Goal: Task Accomplishment & Management: Complete application form

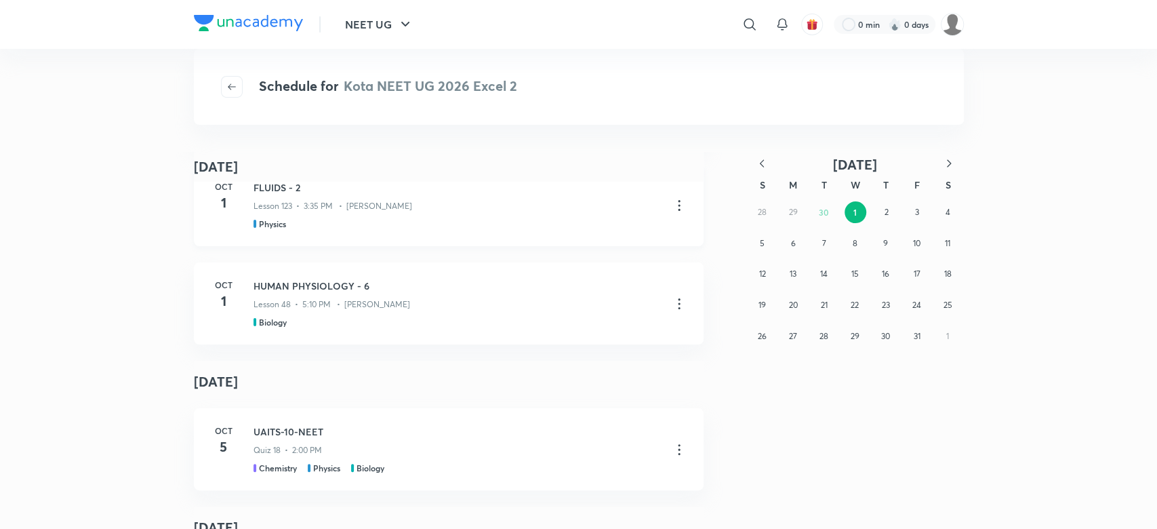
scroll to position [482, 0]
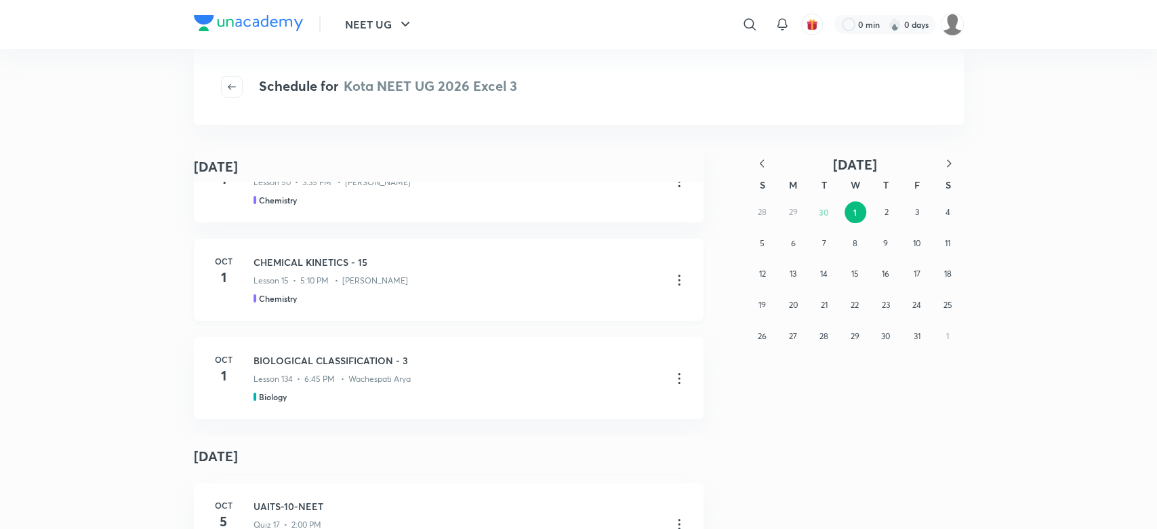
scroll to position [497, 0]
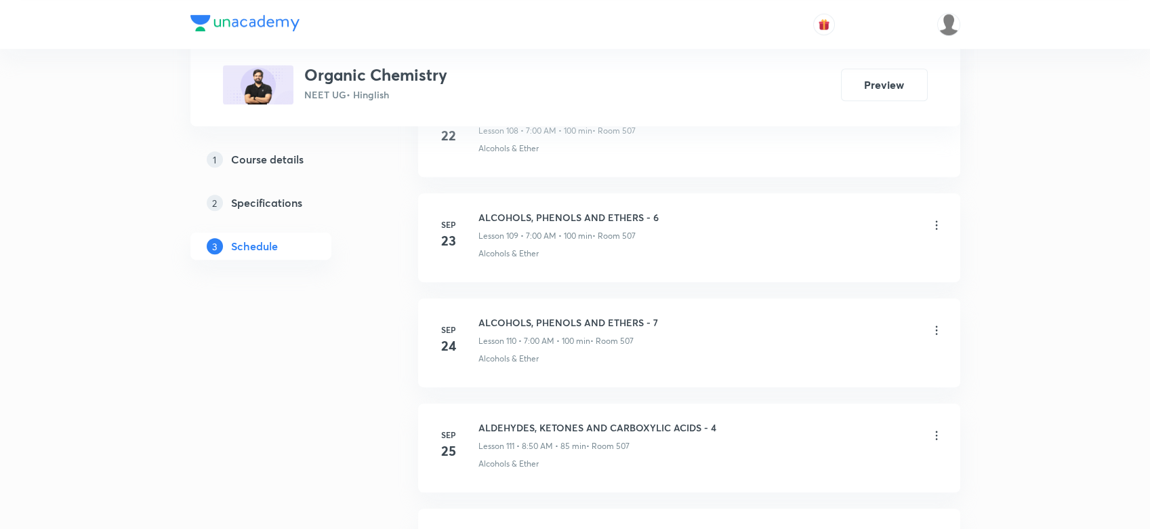
scroll to position [12408, 0]
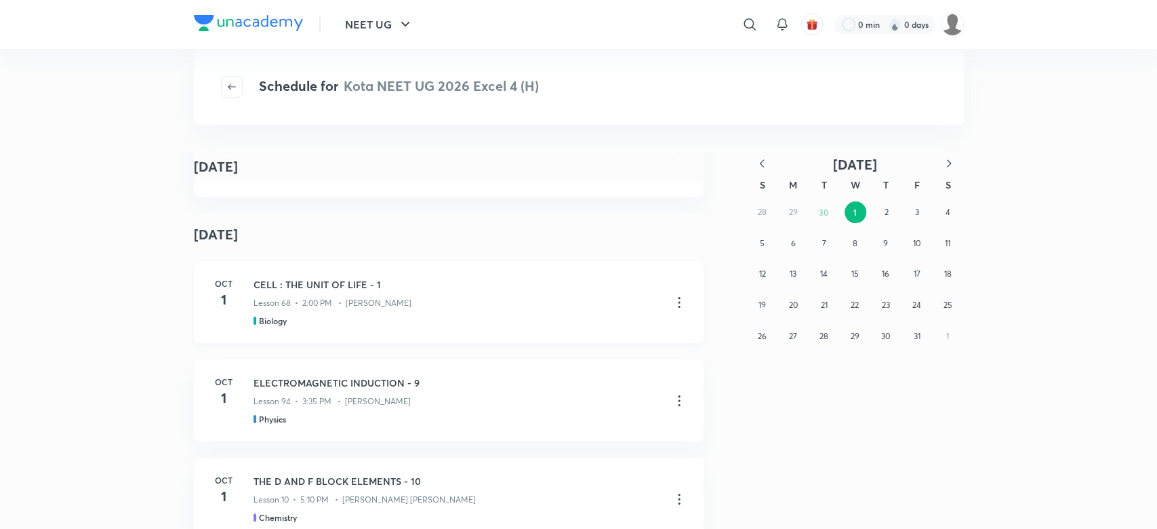
scroll to position [262, 0]
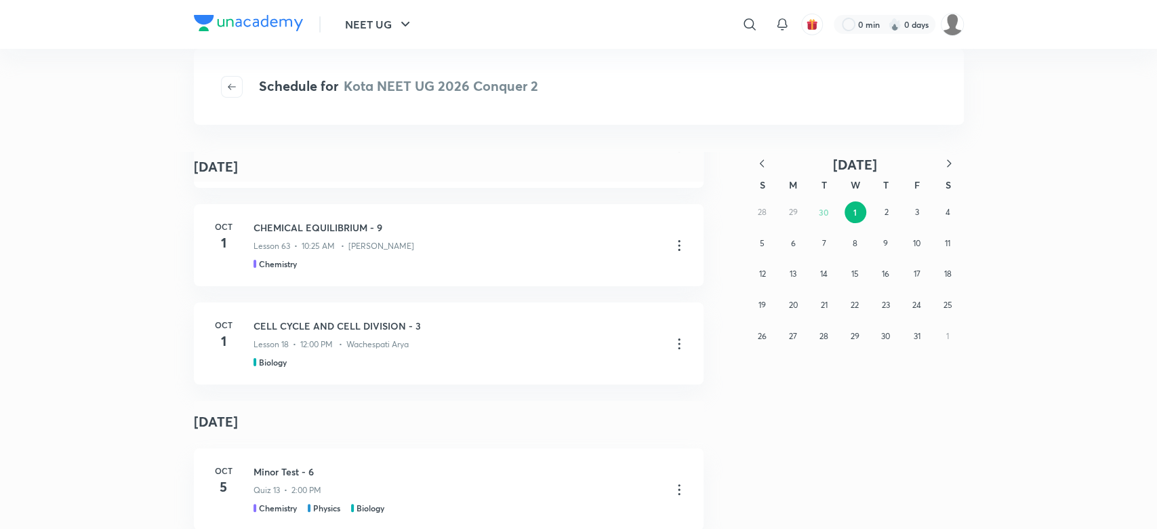
scroll to position [434, 0]
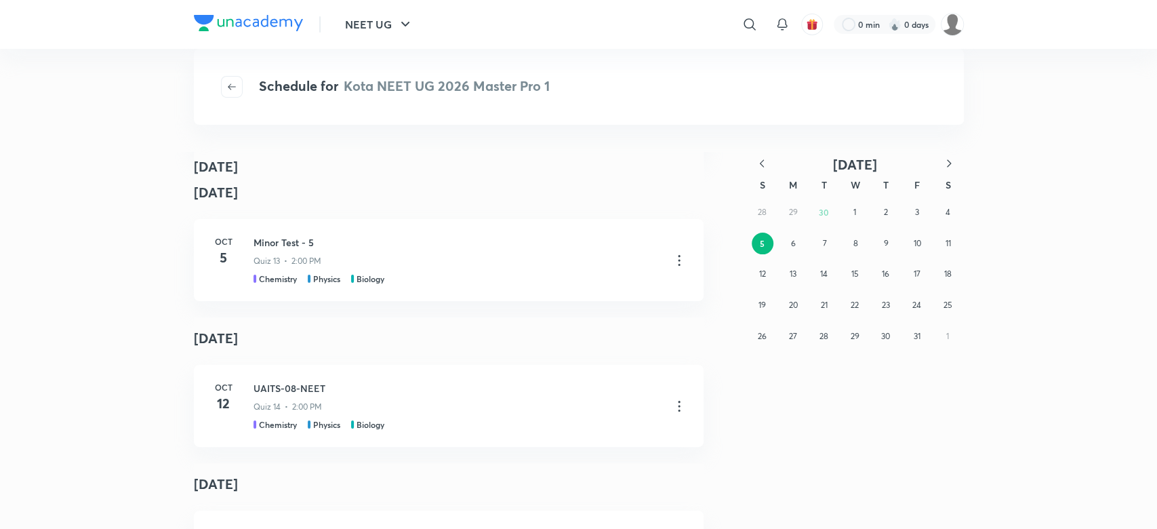
scroll to position [783, 0]
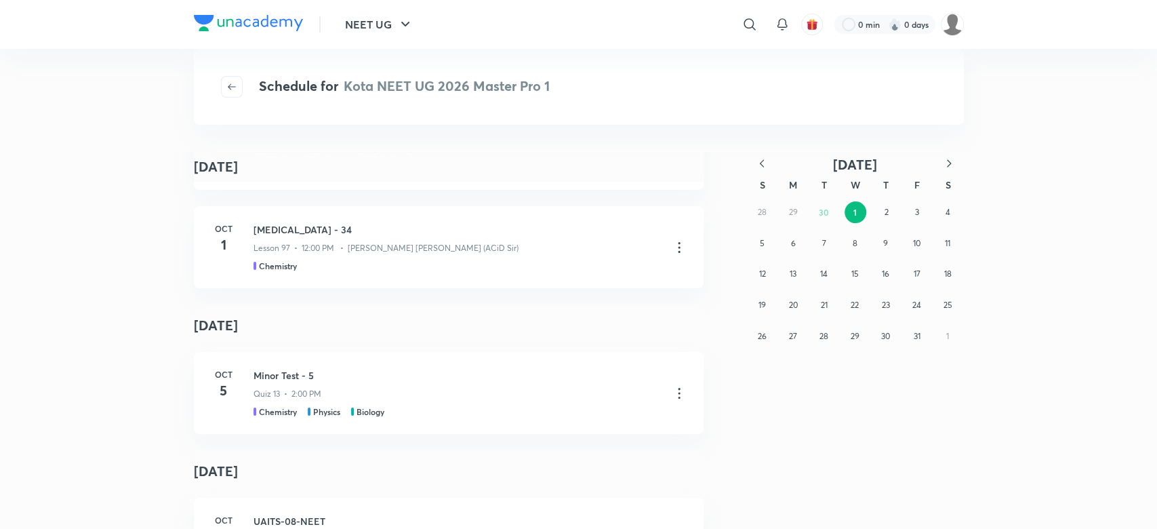
scroll to position [807, 0]
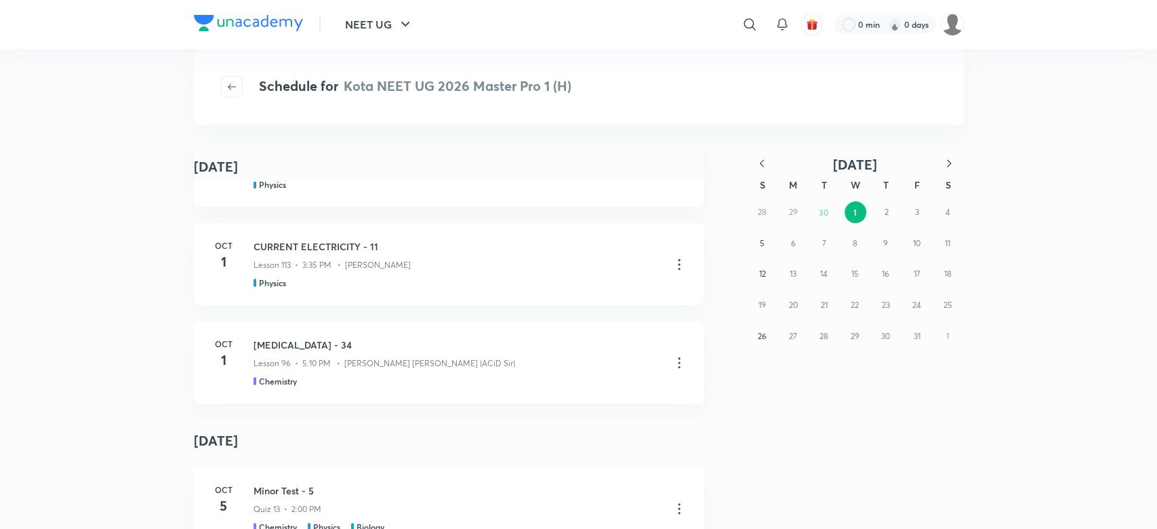
scroll to position [524, 0]
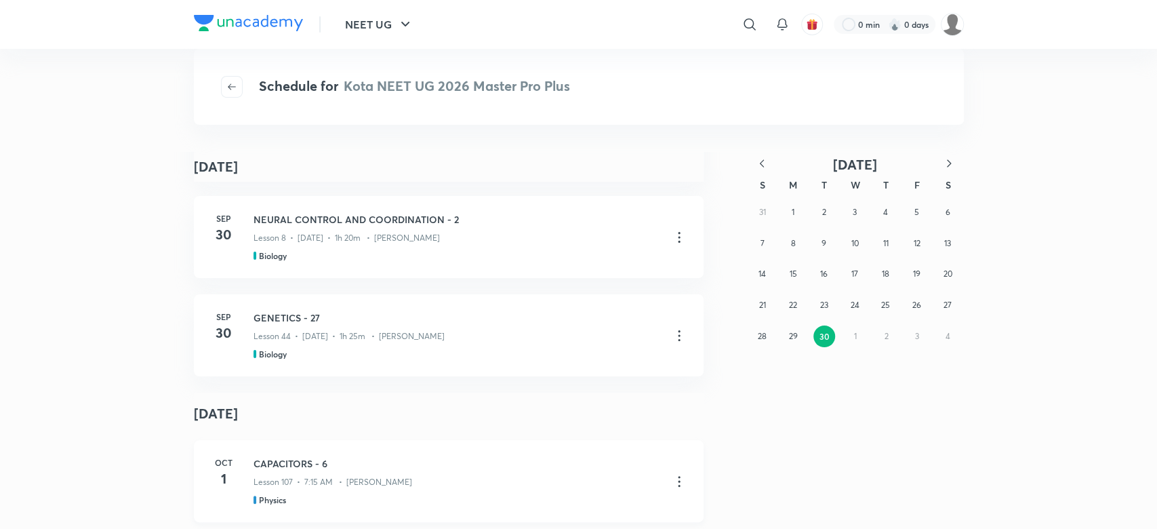
scroll to position [20, 0]
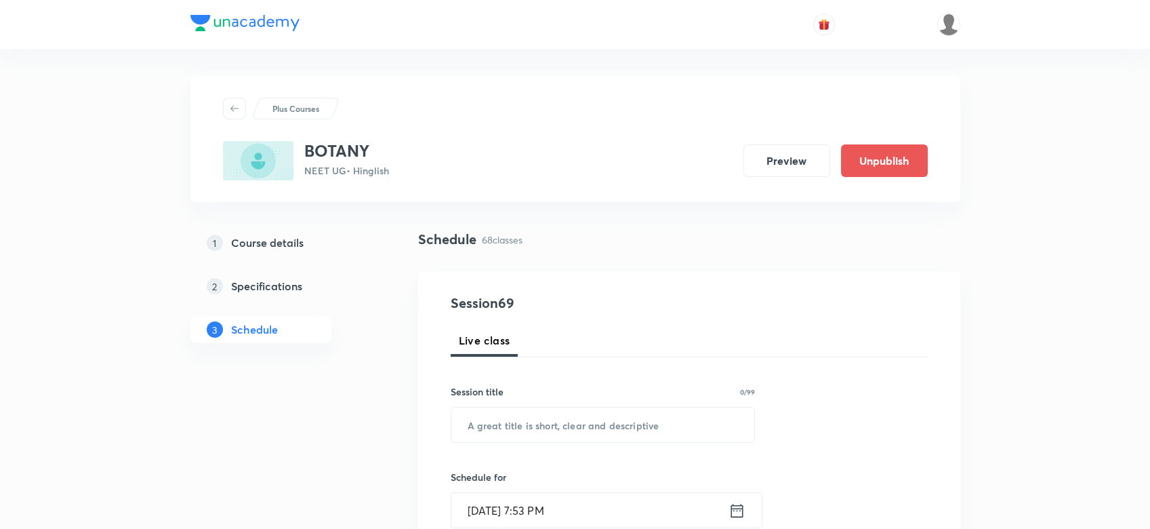
click at [273, 245] on h5 "Course details" at bounding box center [267, 242] width 72 height 16
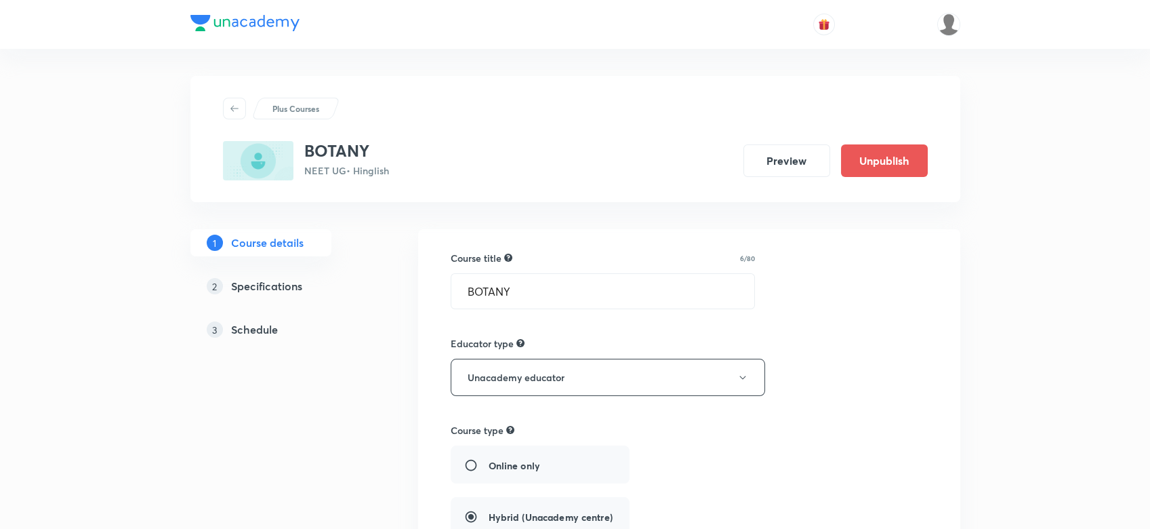
scroll to position [811, 0]
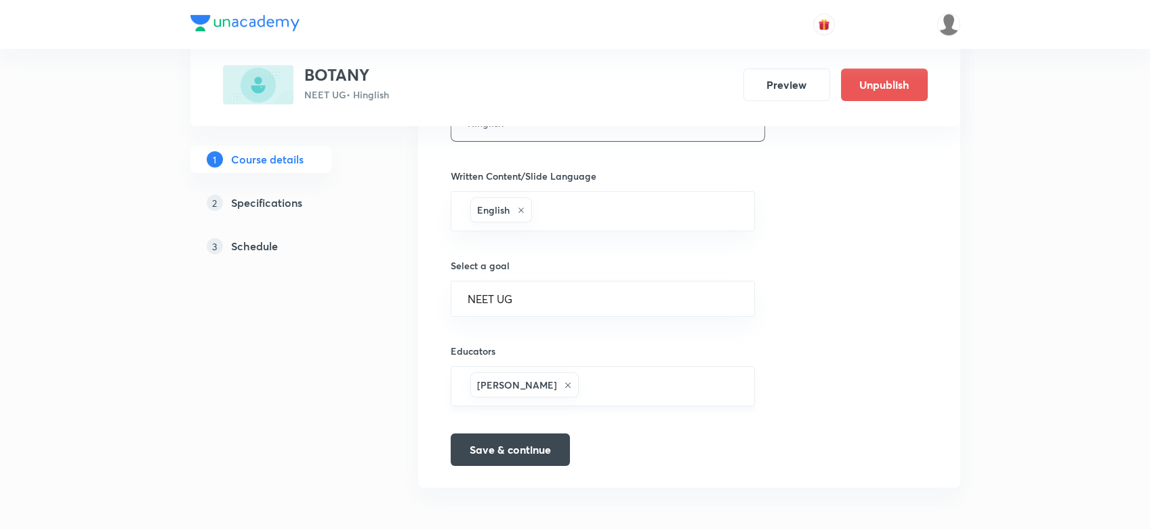
paste input "ftp_nehakansara"
type input "ftp_nehakansara"
click at [623, 382] on input "ftp_nehakansara" at bounding box center [659, 385] width 157 height 25
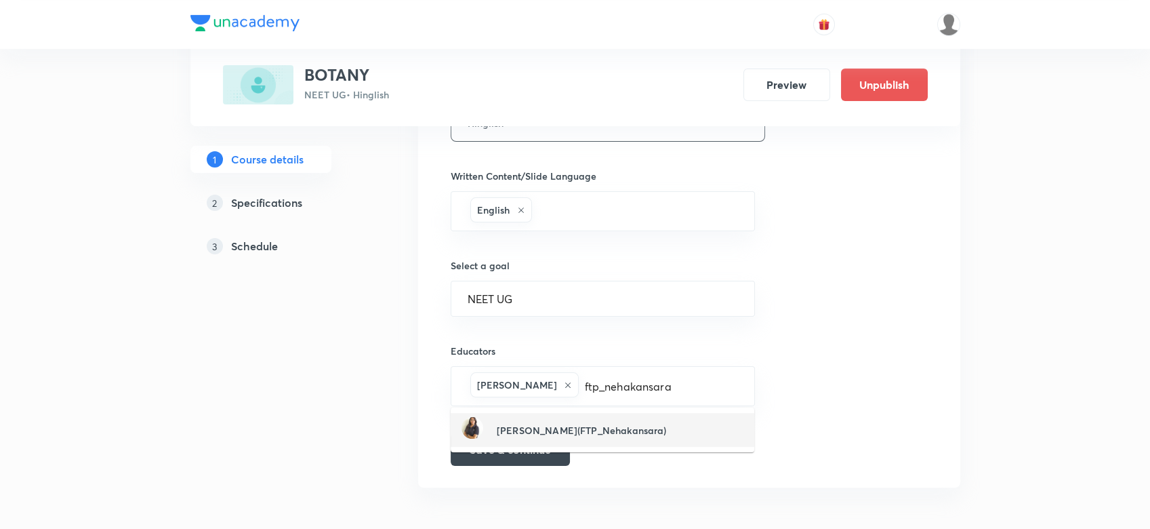
click at [532, 428] on h6 "Neha Kansara(FTP_Nehakansara)" at bounding box center [582, 430] width 170 height 14
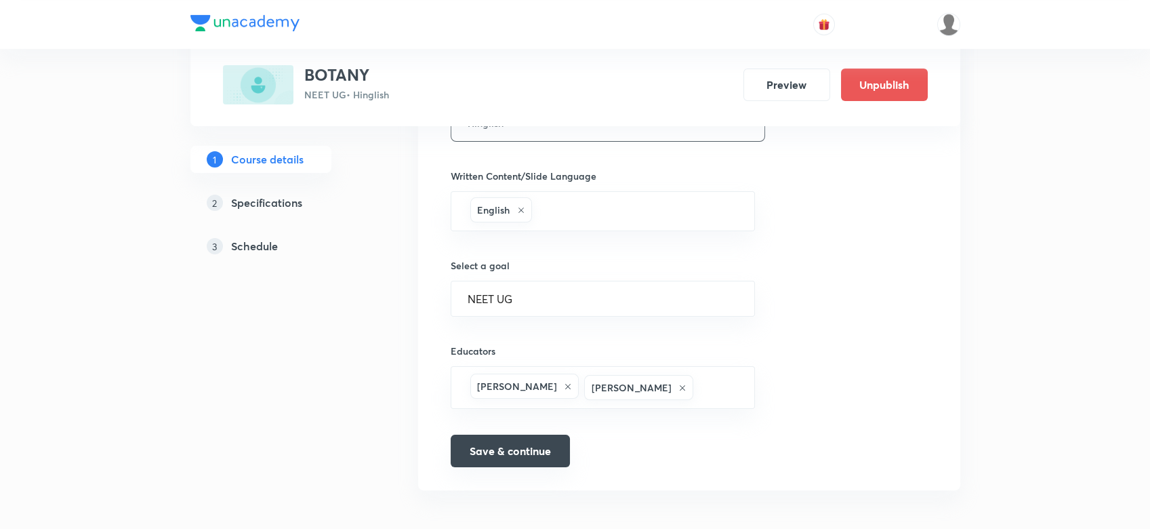
click at [514, 453] on button "Save & continue" at bounding box center [510, 450] width 119 height 33
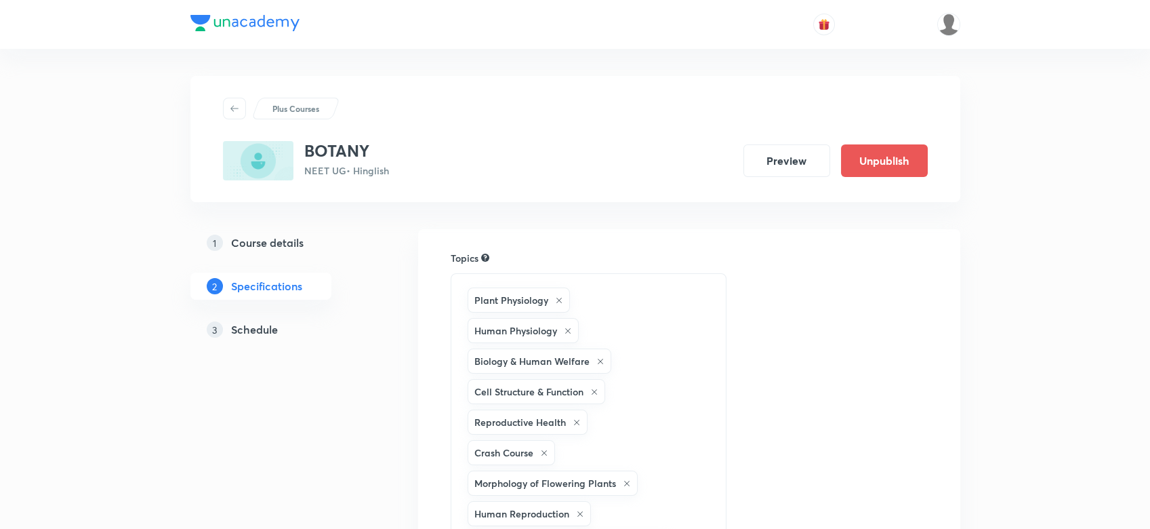
scroll to position [1010, 0]
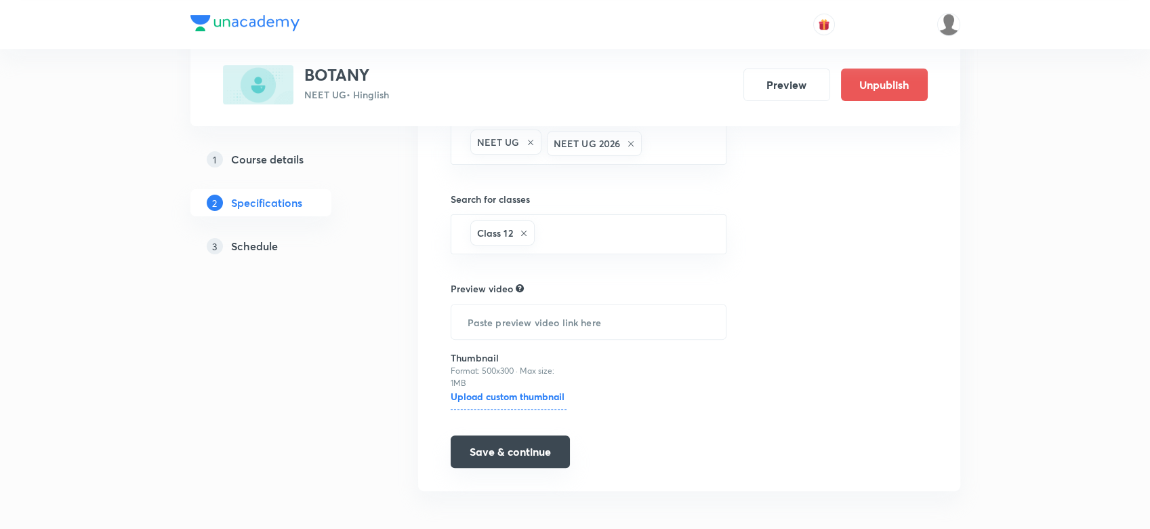
click at [491, 449] on button "Save & continue" at bounding box center [510, 451] width 119 height 33
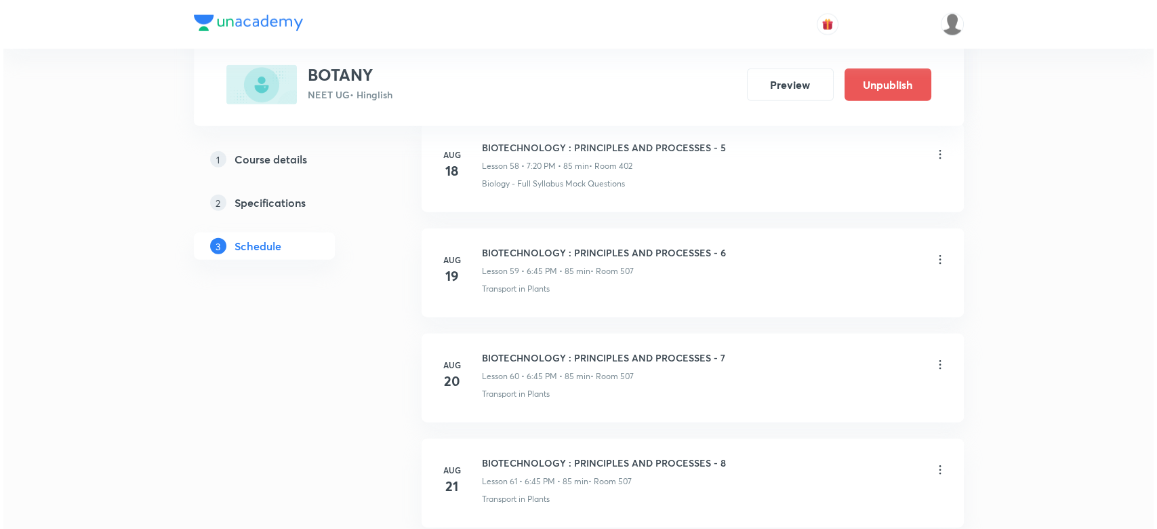
scroll to position [7777, 0]
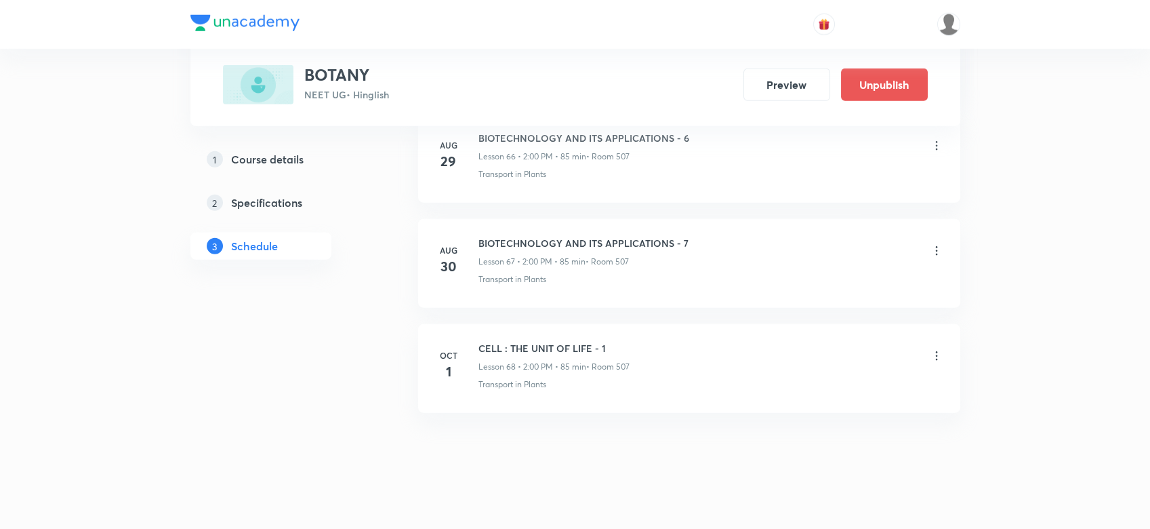
click at [938, 349] on icon at bounding box center [937, 356] width 14 height 14
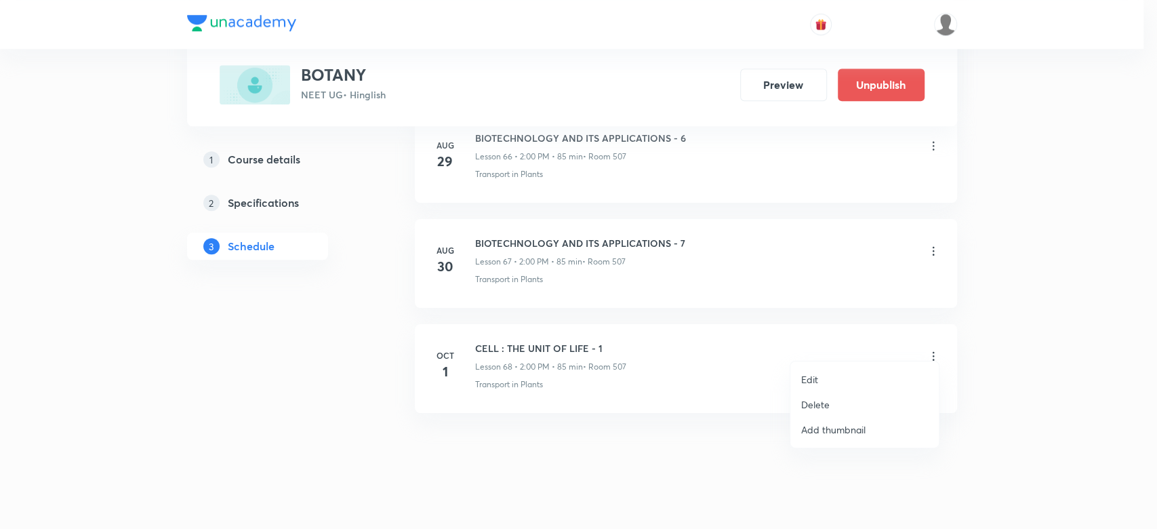
click at [803, 381] on p "Edit" at bounding box center [809, 379] width 17 height 14
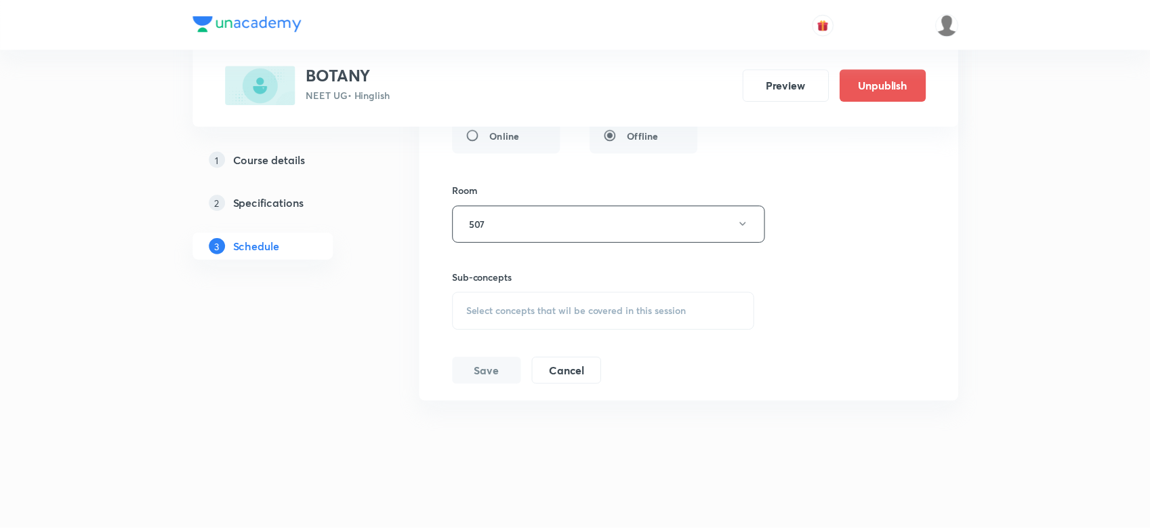
scroll to position [7659, 0]
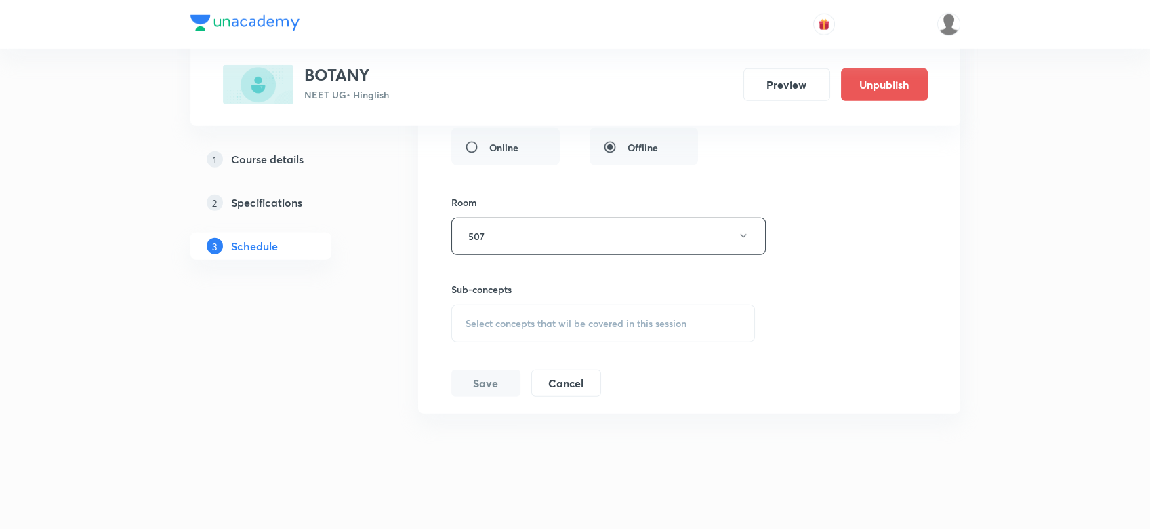
click at [567, 291] on div "Sub-concepts Select concepts that wil be covered in this session" at bounding box center [603, 312] width 304 height 60
click at [566, 318] on span "Select concepts that wil be covered in this session" at bounding box center [575, 323] width 221 height 11
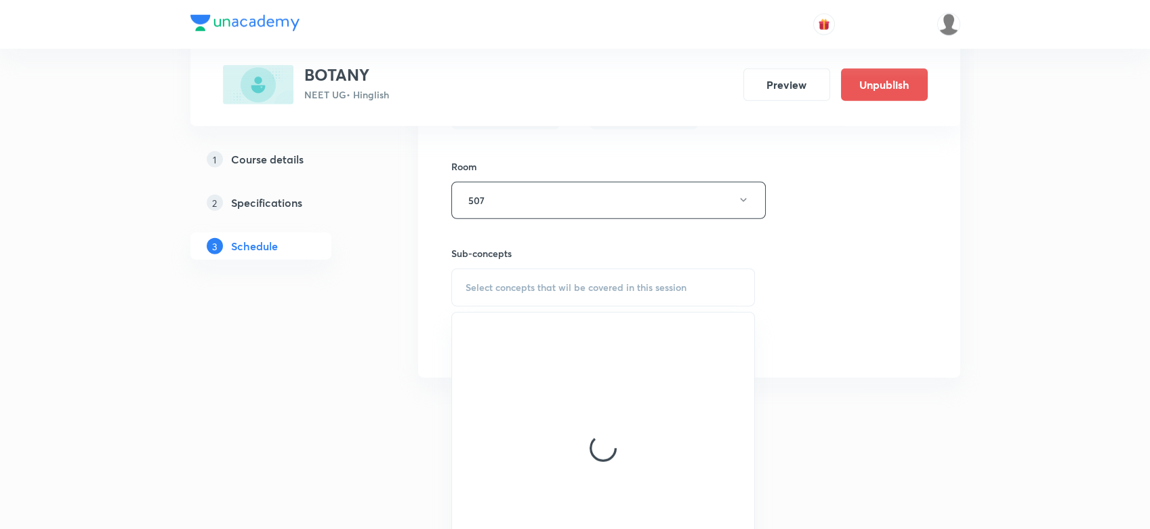
scroll to position [7739, 0]
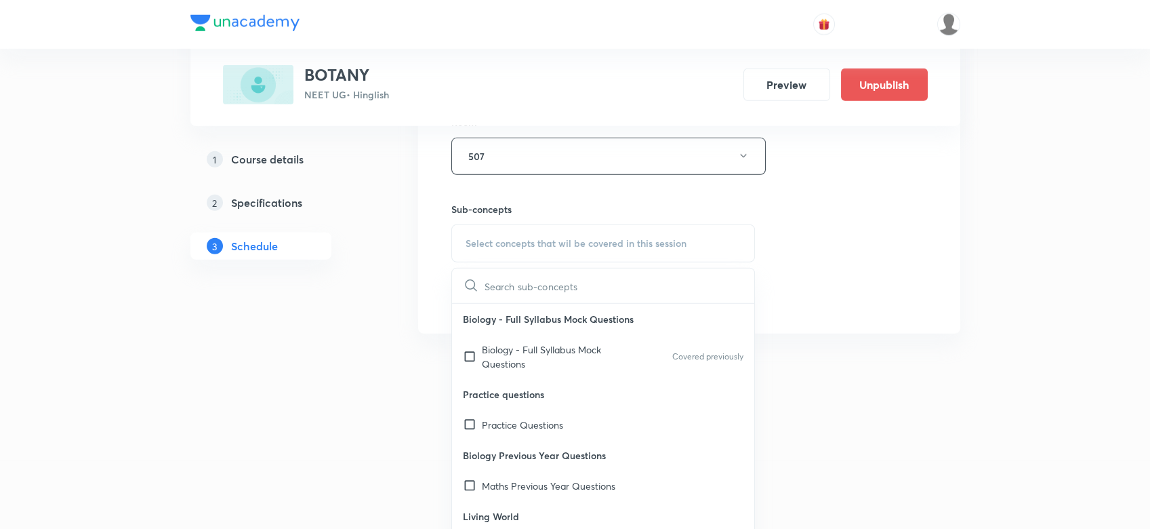
click at [535, 342] on p "Biology - Full Syllabus Mock Questions" at bounding box center [550, 356] width 137 height 28
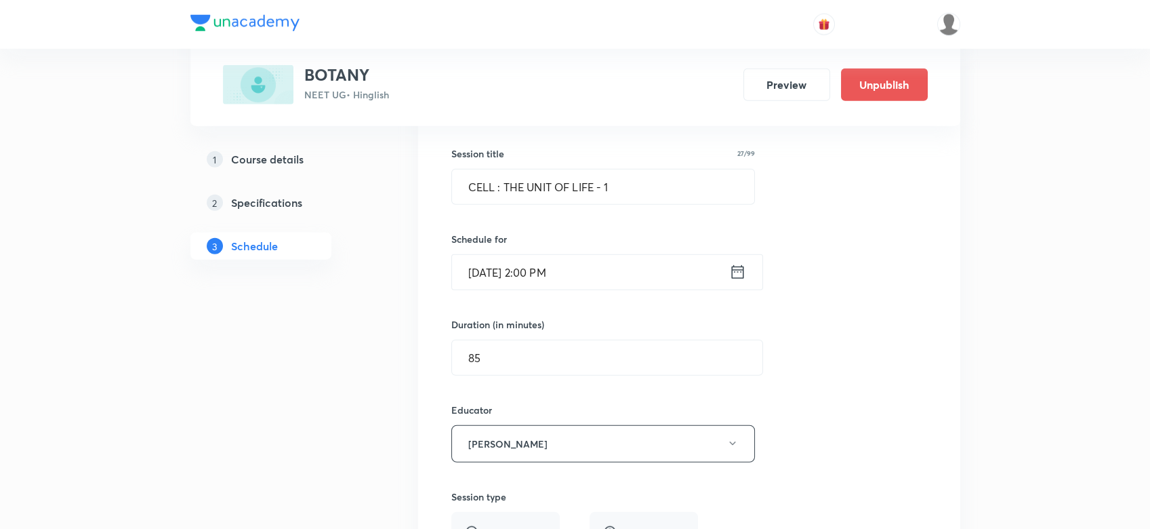
scroll to position [7272, 0]
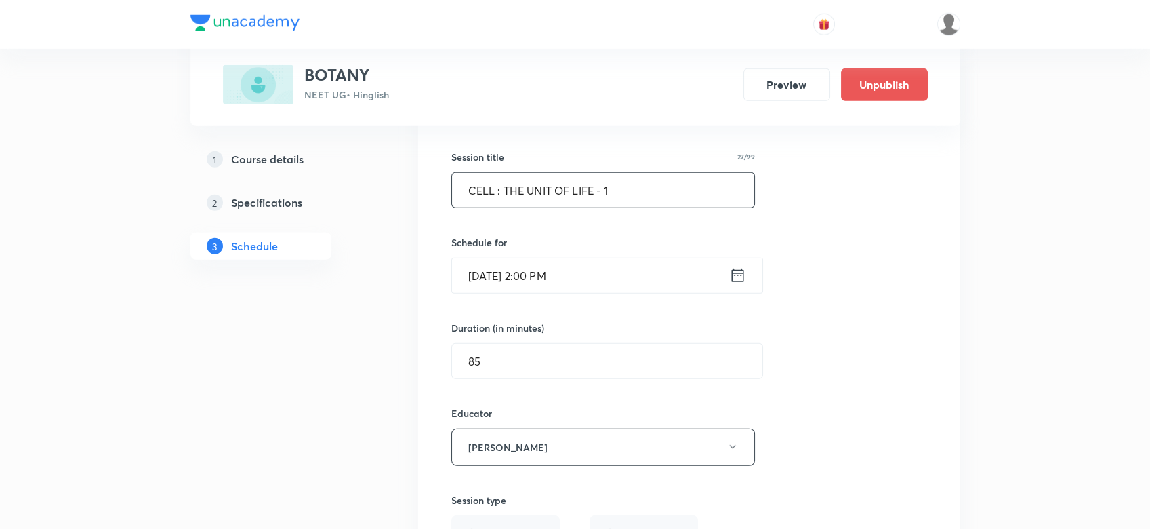
drag, startPoint x: 618, startPoint y: 173, endPoint x: 291, endPoint y: 225, distance: 331.3
paste input "ORGANISMS AND POPULATIONS"
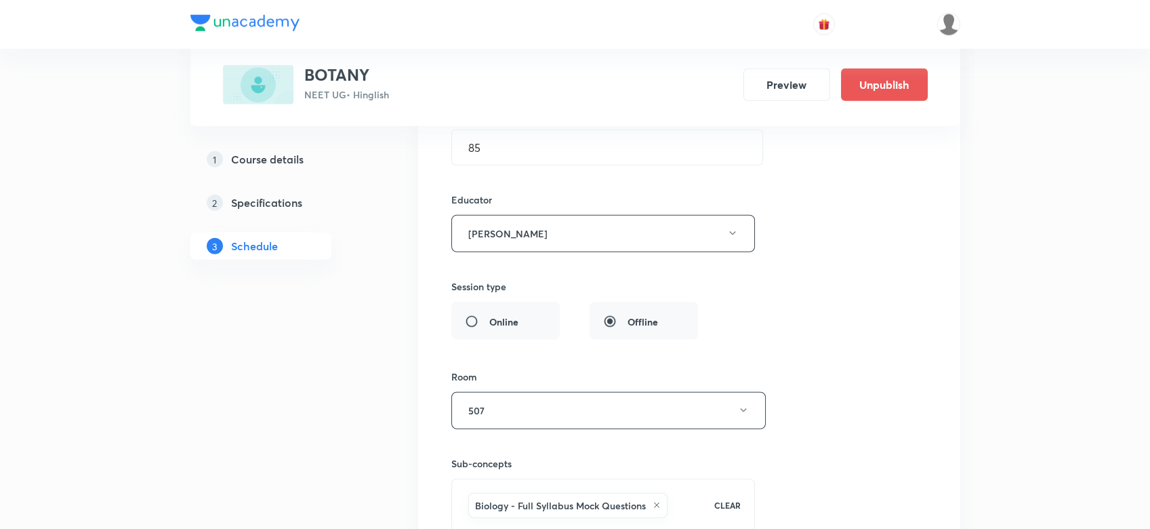
scroll to position [7624, 0]
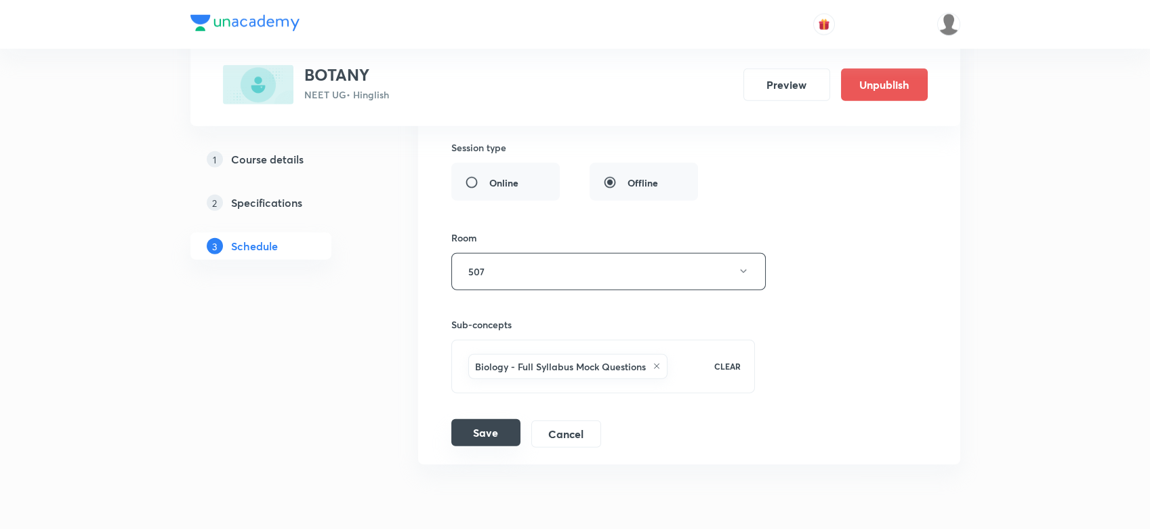
type input "ORGANISMS AND POPULATIONS - 1"
click at [476, 419] on button "Save" at bounding box center [485, 432] width 69 height 27
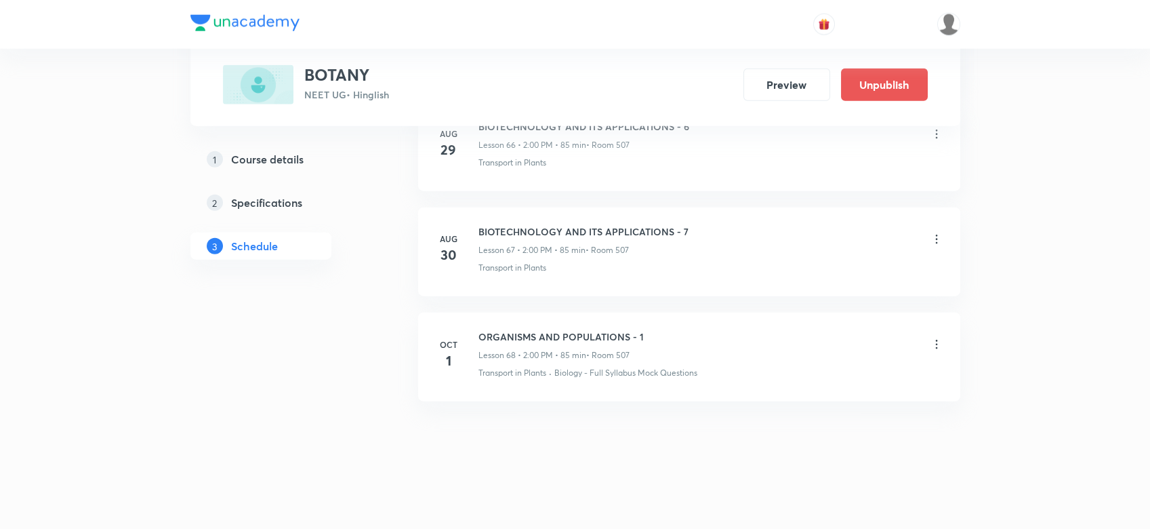
scroll to position [7068, 0]
